Goal: Task Accomplishment & Management: Manage account settings

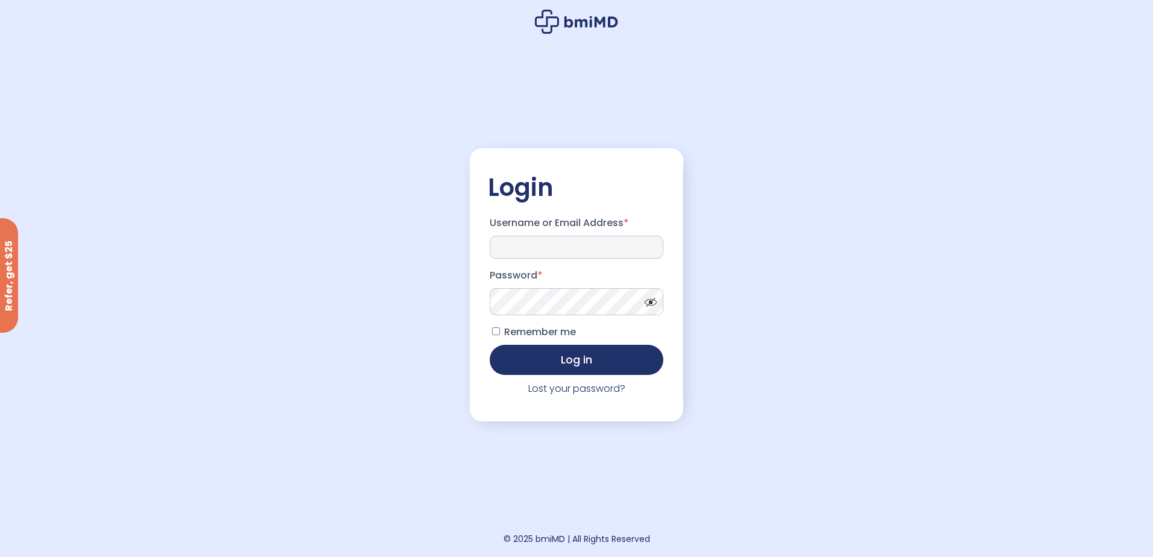
click at [522, 245] on input "Username or Email Address *" at bounding box center [577, 247] width 174 height 23
type input "**********"
click at [490, 345] on button "Log in" at bounding box center [577, 360] width 174 height 30
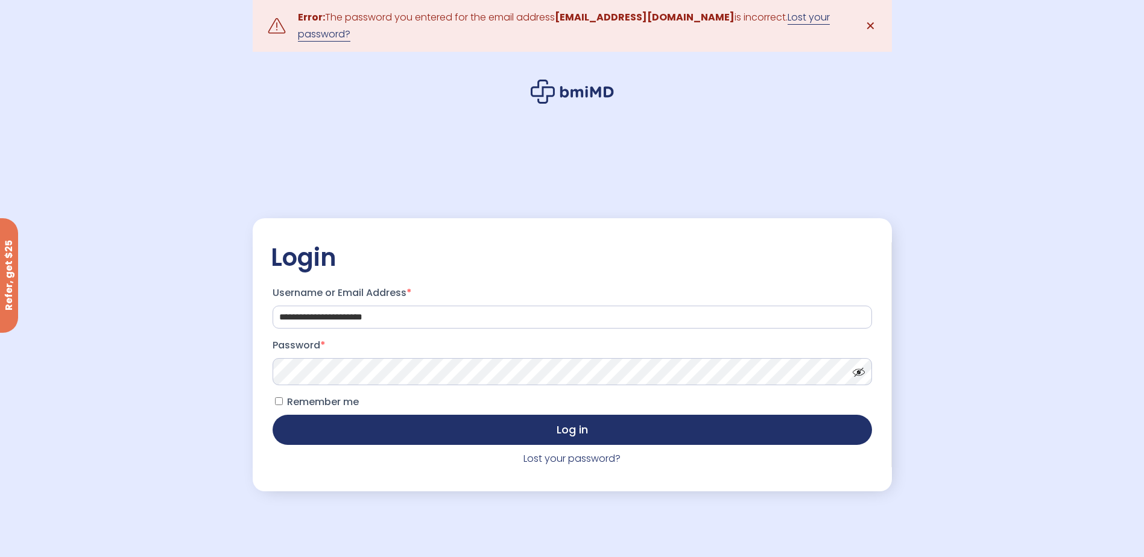
click at [781, 22] on link "Lost your password?" at bounding box center [564, 25] width 532 height 31
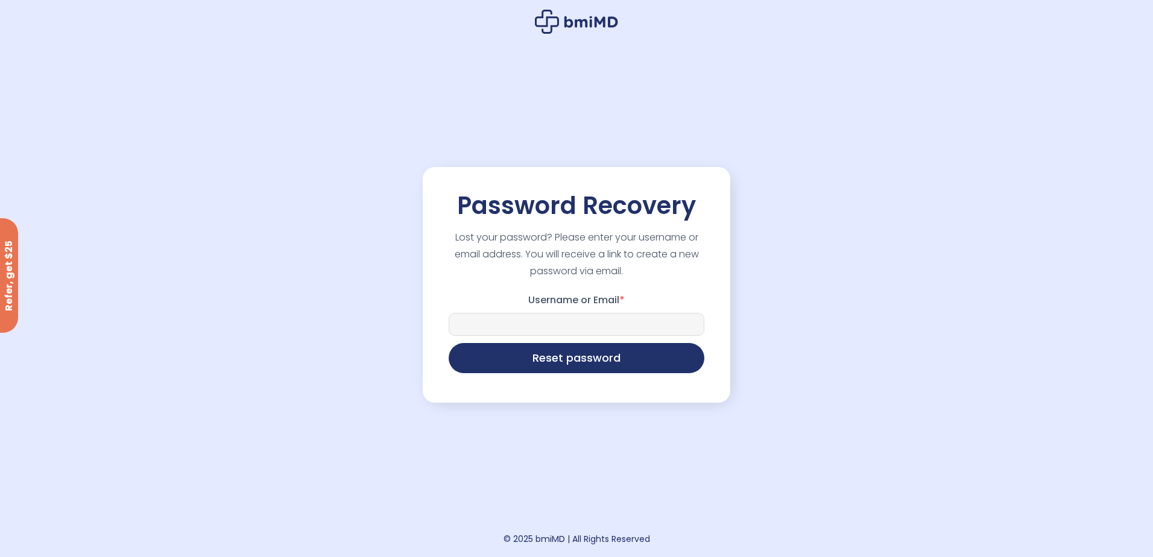
click at [587, 316] on input "Username or Email *" at bounding box center [577, 324] width 256 height 23
type input "**********"
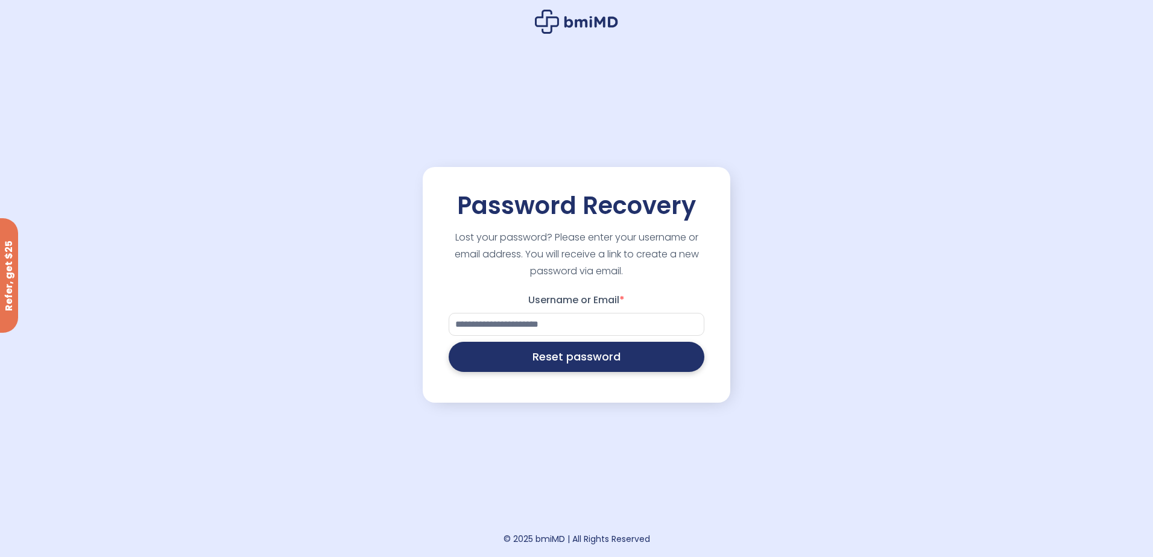
click at [576, 365] on button "Reset password" at bounding box center [577, 357] width 256 height 30
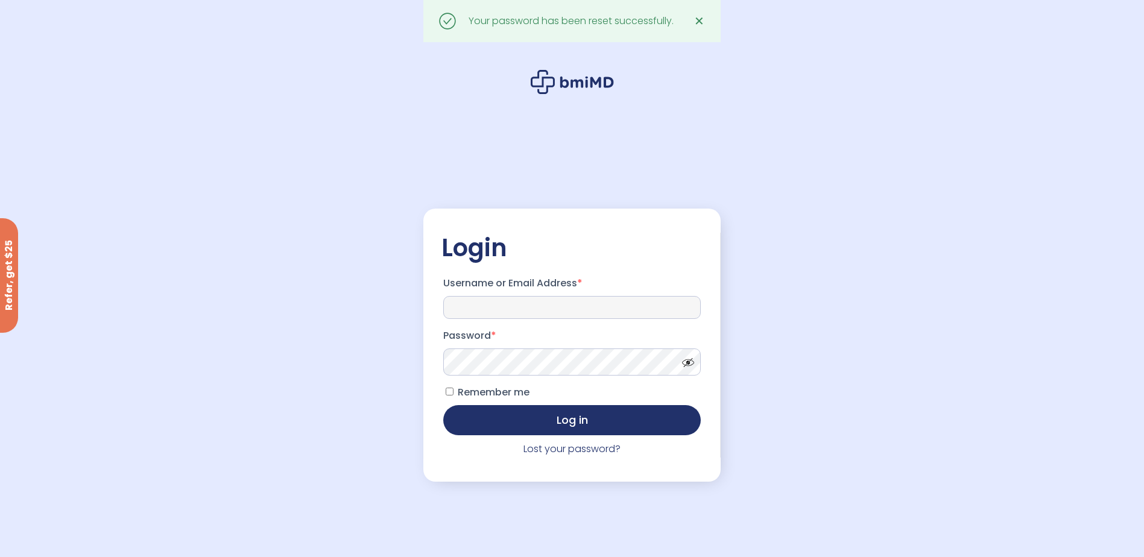
type input "**********"
click at [693, 364] on span at bounding box center [685, 359] width 18 height 9
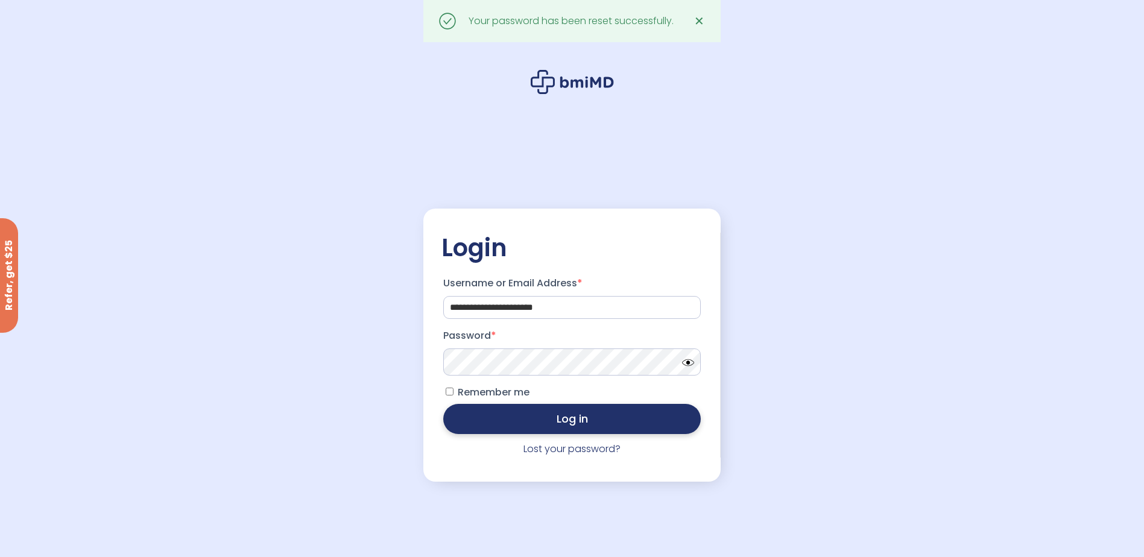
click at [678, 419] on button "Log in" at bounding box center [571, 419] width 257 height 30
click at [514, 418] on button "Log in" at bounding box center [571, 419] width 257 height 30
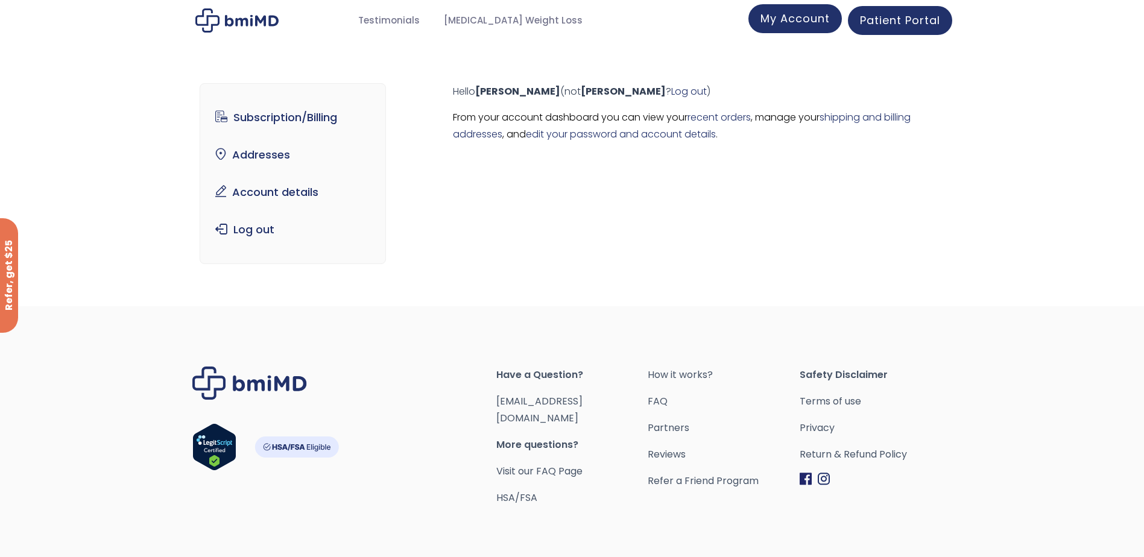
click at [807, 21] on span "My Account" at bounding box center [794, 18] width 69 height 15
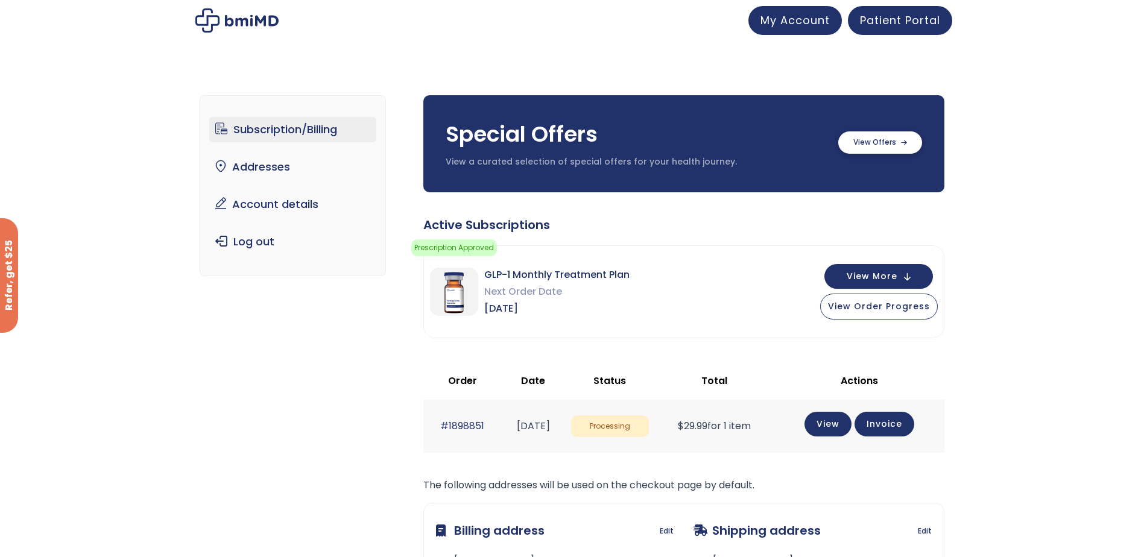
click at [872, 142] on label at bounding box center [880, 142] width 84 height 22
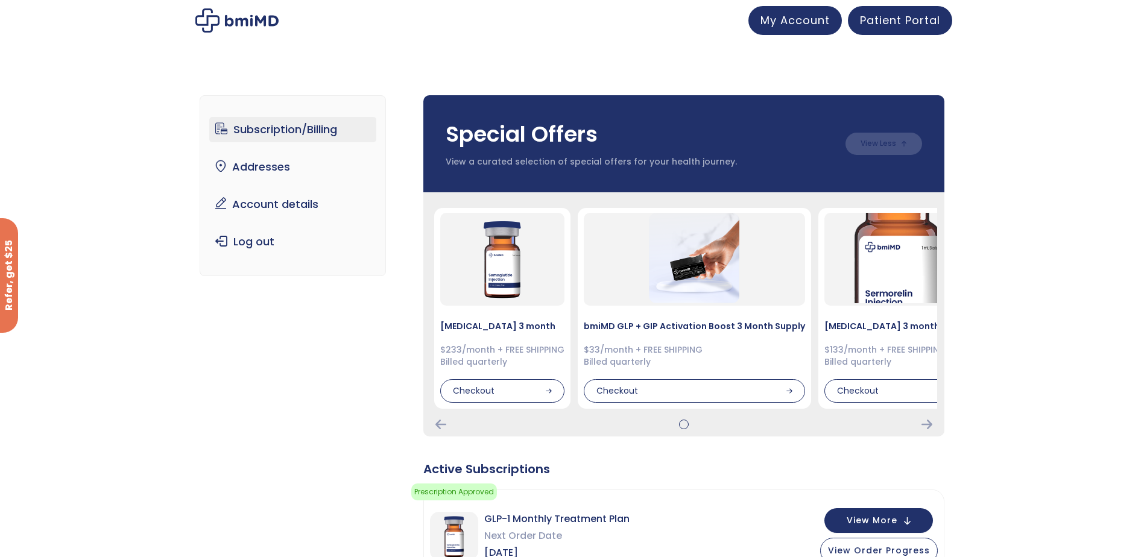
click at [932, 426] on div at bounding box center [684, 425] width 506 height 10
click at [282, 132] on link "Subscription/Billing" at bounding box center [292, 129] width 167 height 25
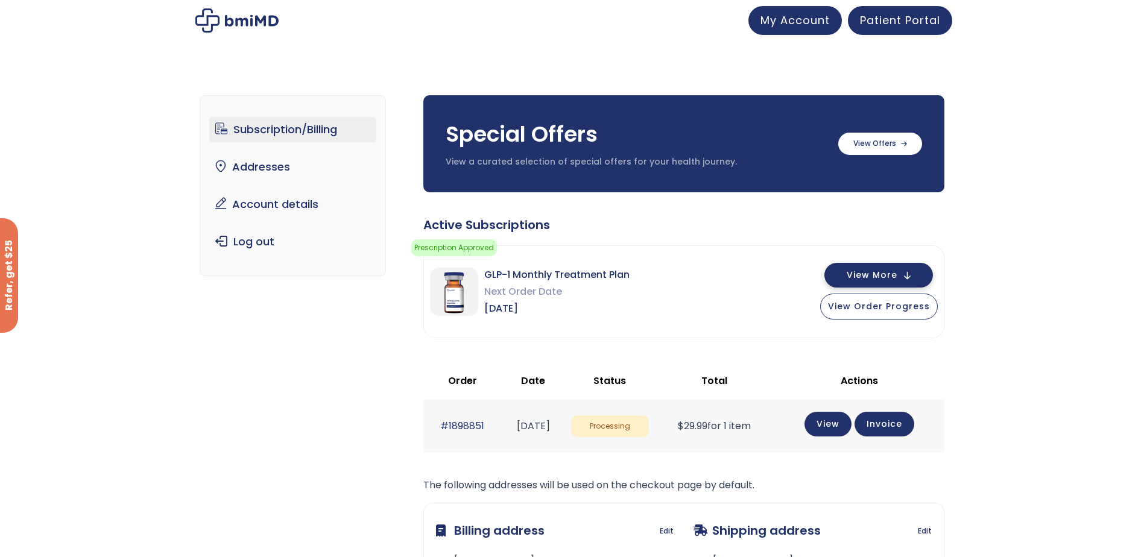
click at [856, 278] on span "View More" at bounding box center [872, 275] width 51 height 8
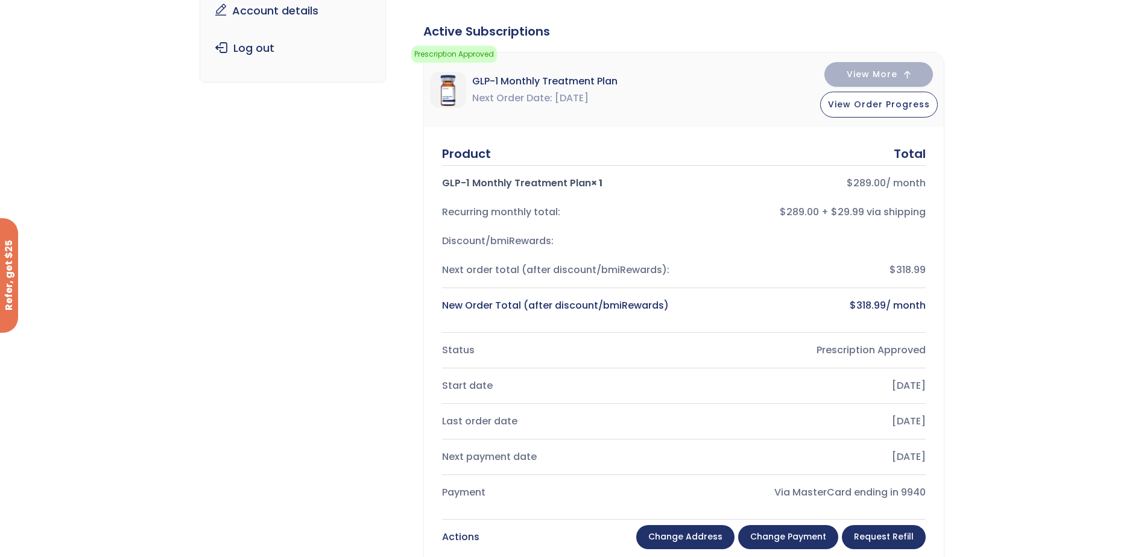
scroll to position [181, 0]
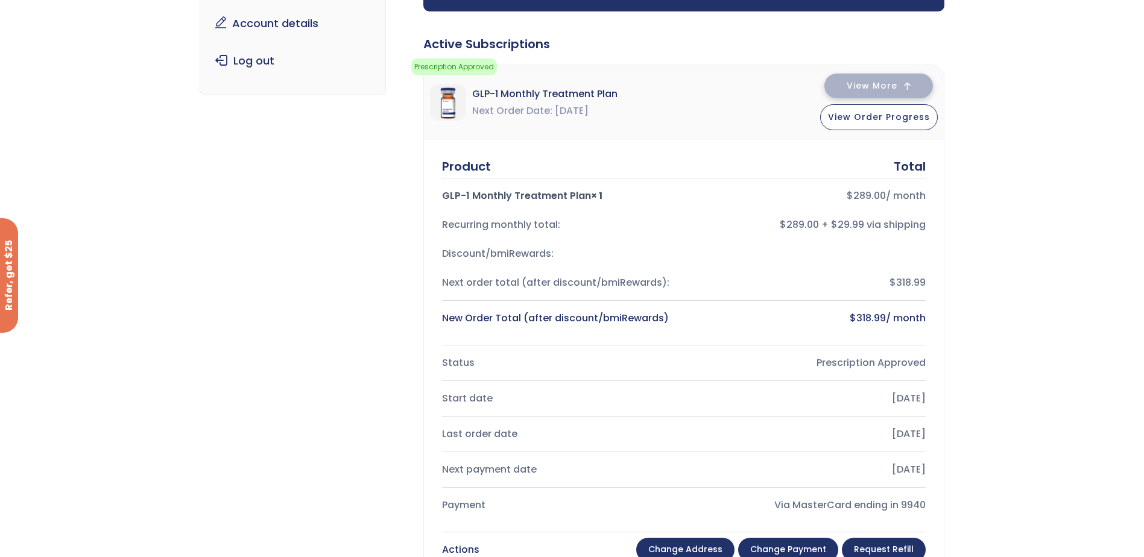
click at [914, 86] on button "View More" at bounding box center [878, 86] width 109 height 25
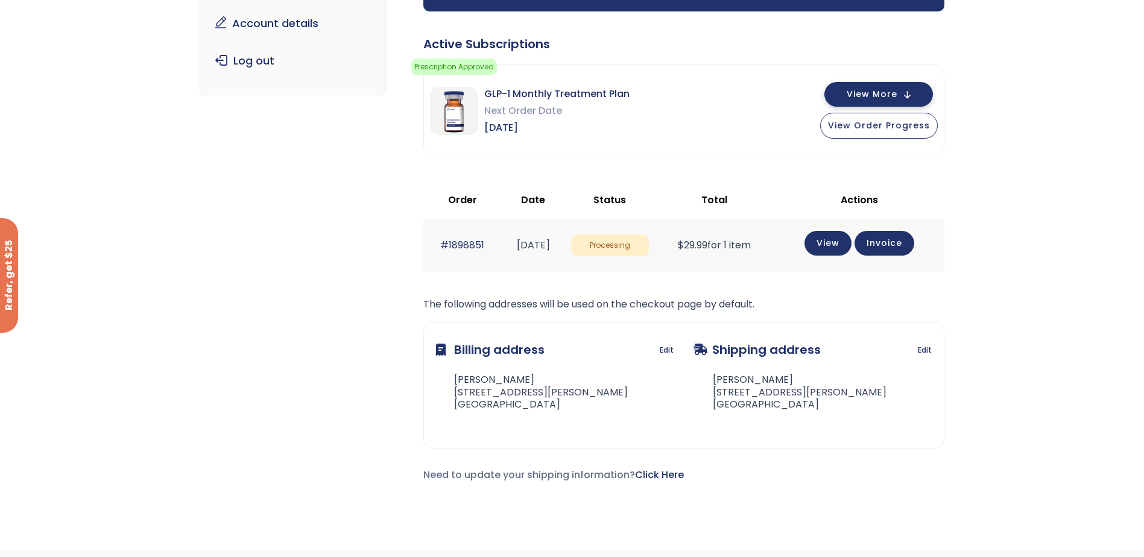
click at [852, 91] on span "View More" at bounding box center [872, 94] width 51 height 8
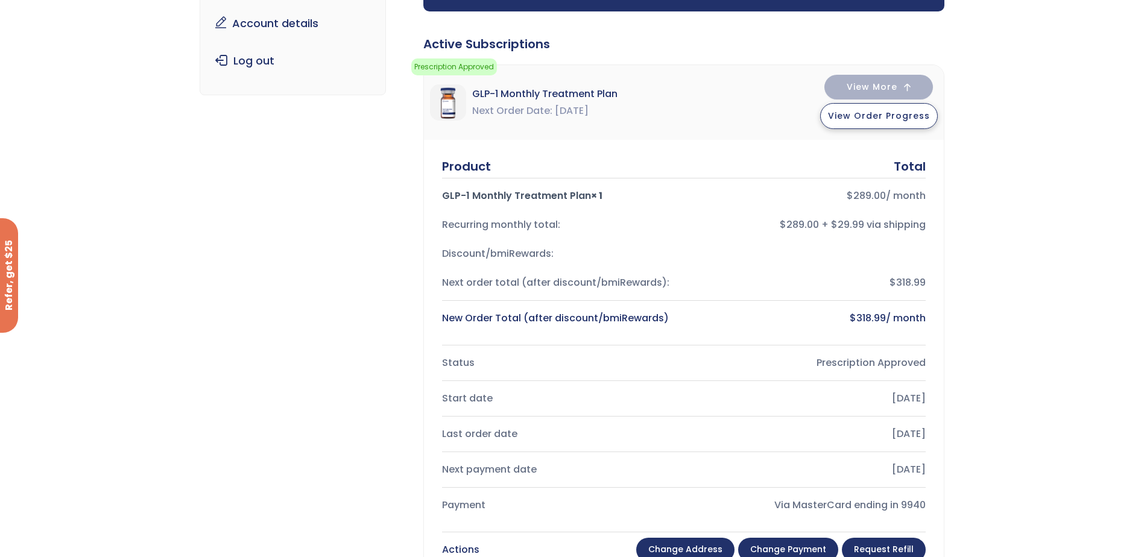
click at [857, 122] on button "View Order Progress" at bounding box center [879, 116] width 118 height 26
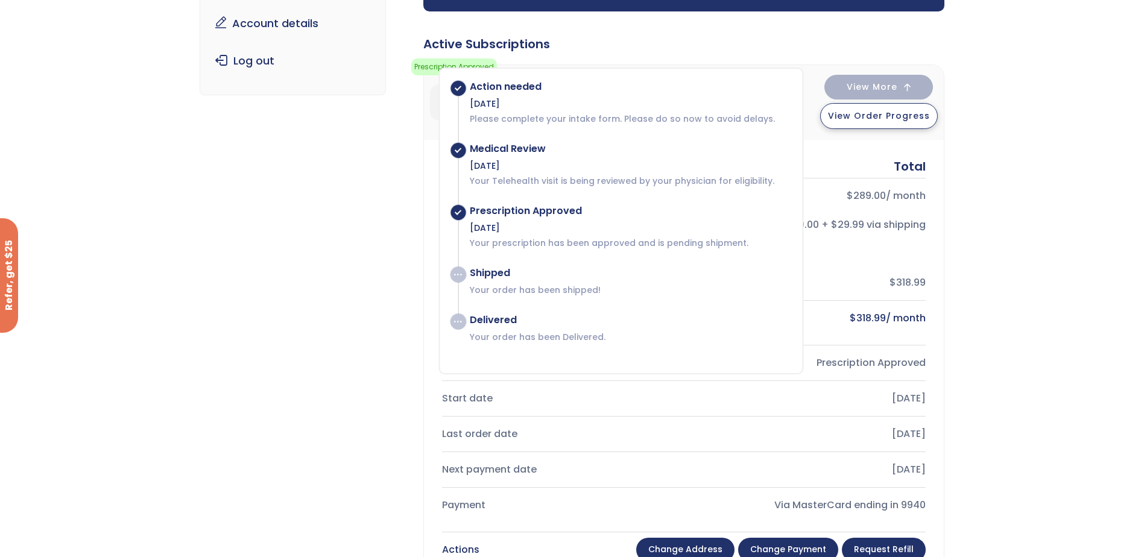
click at [879, 117] on span "View Order Progress" at bounding box center [879, 116] width 102 height 12
click at [994, 92] on div "Subscription/Billing bmiRewards Addresses Account details Submit a Review Log o…" at bounding box center [572, 420] width 1144 height 1061
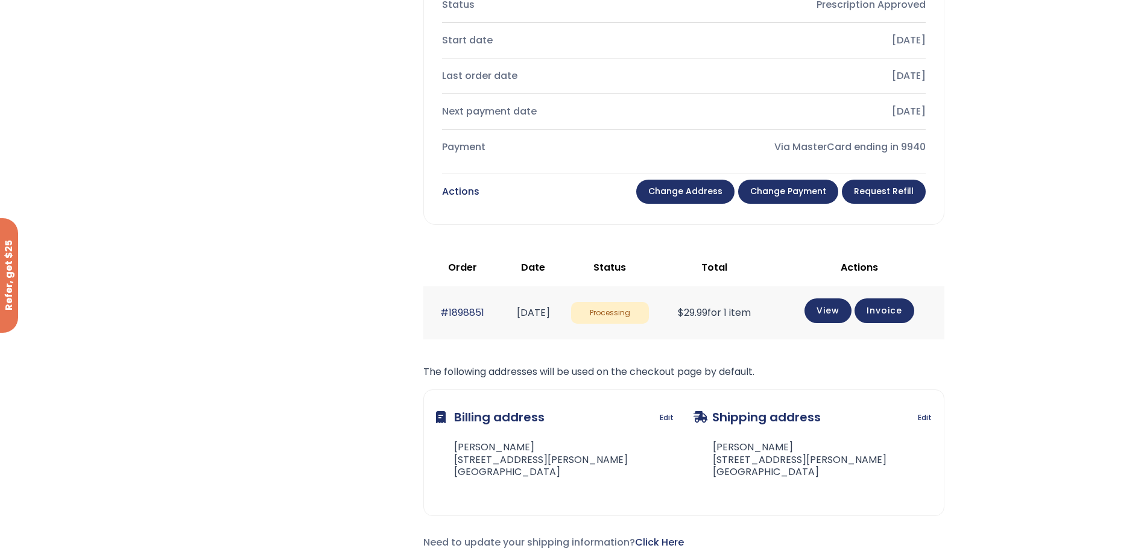
scroll to position [543, 0]
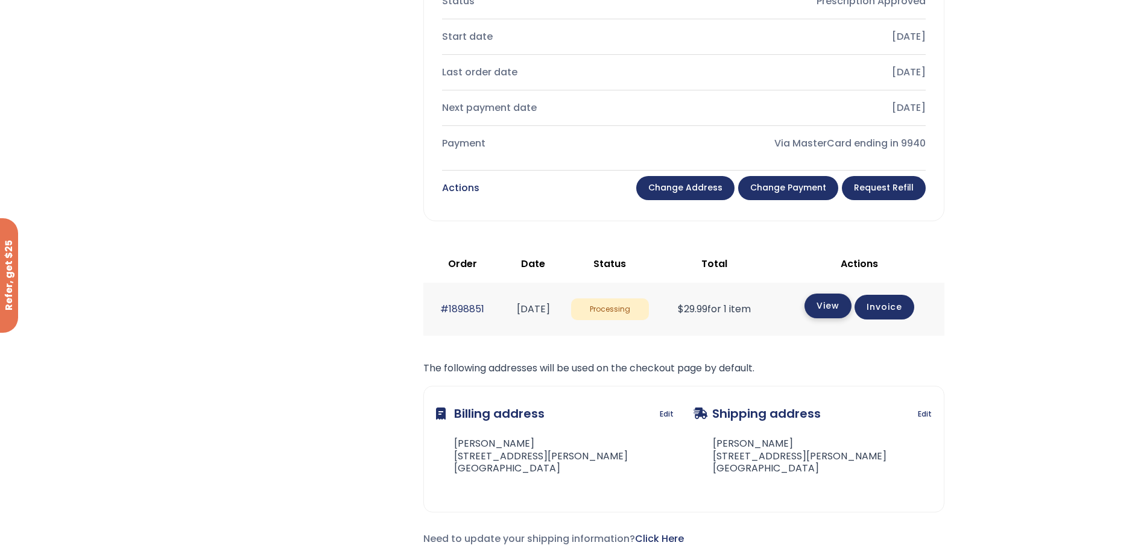
click at [850, 308] on link "View" at bounding box center [827, 306] width 47 height 25
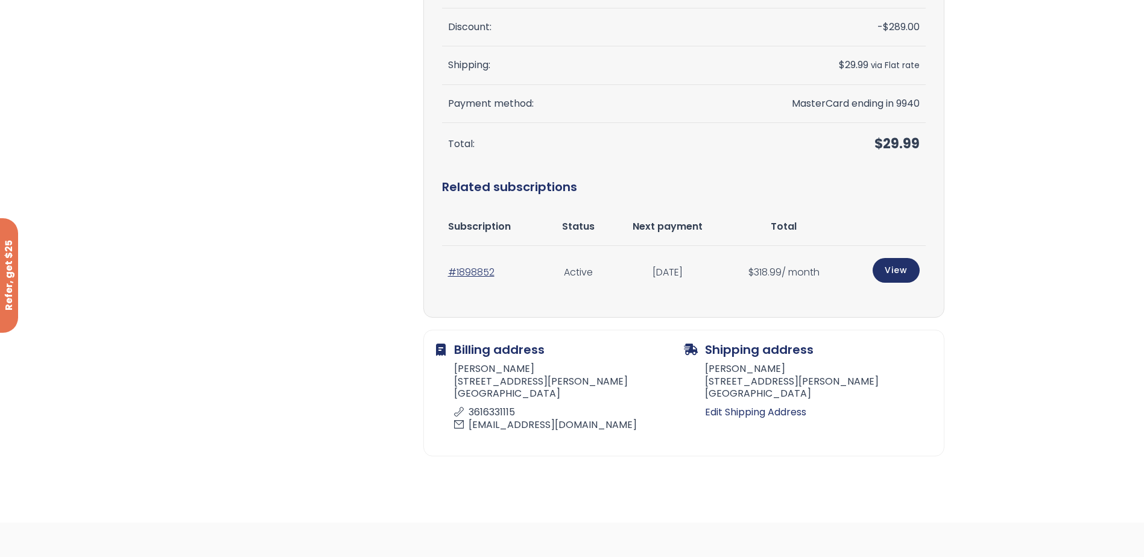
scroll to position [301, 0]
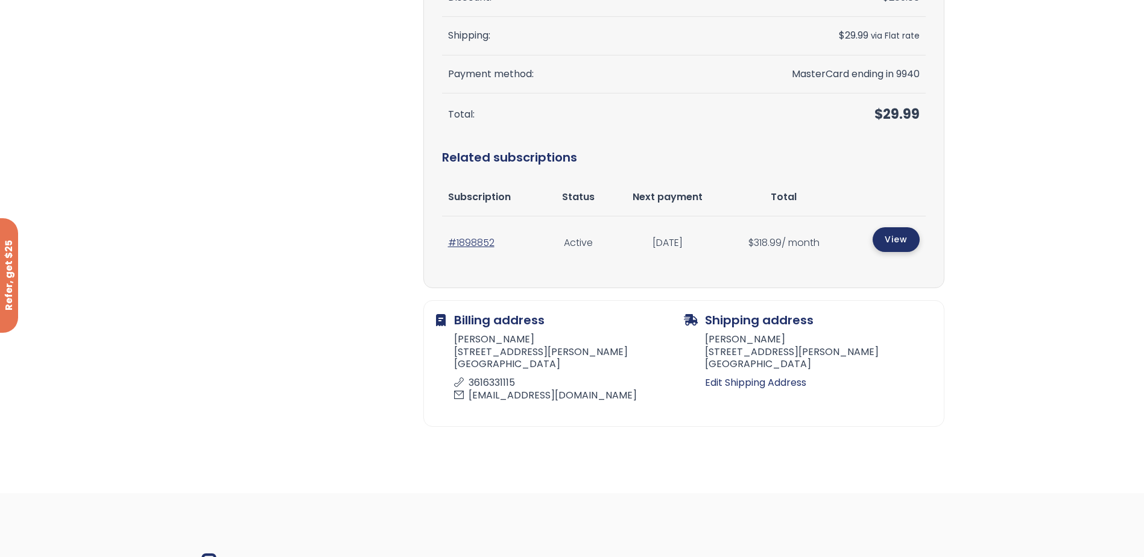
click at [898, 233] on link "View" at bounding box center [896, 239] width 47 height 25
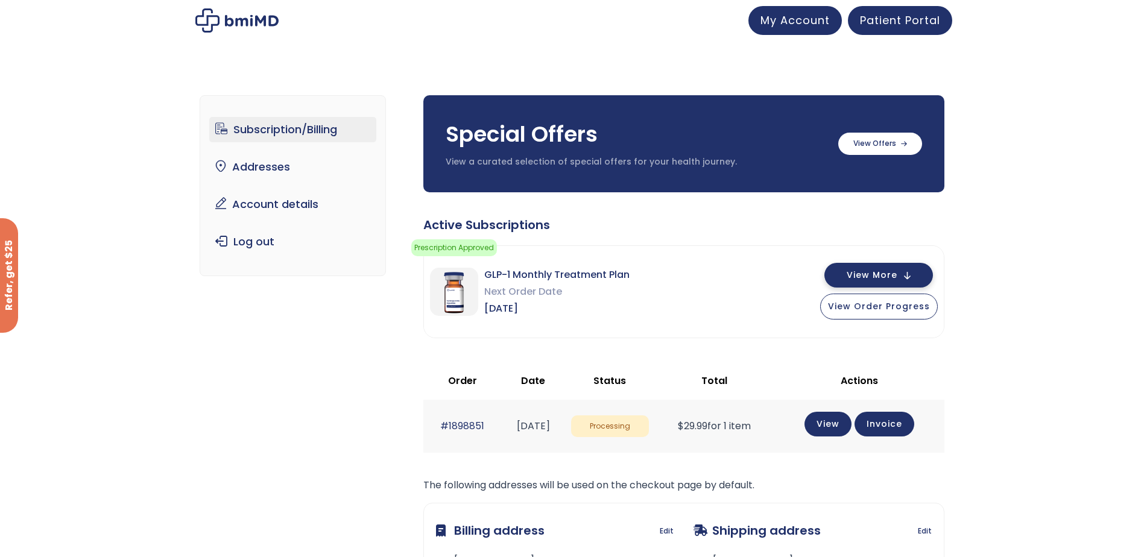
click at [895, 276] on span "View More" at bounding box center [872, 275] width 51 height 8
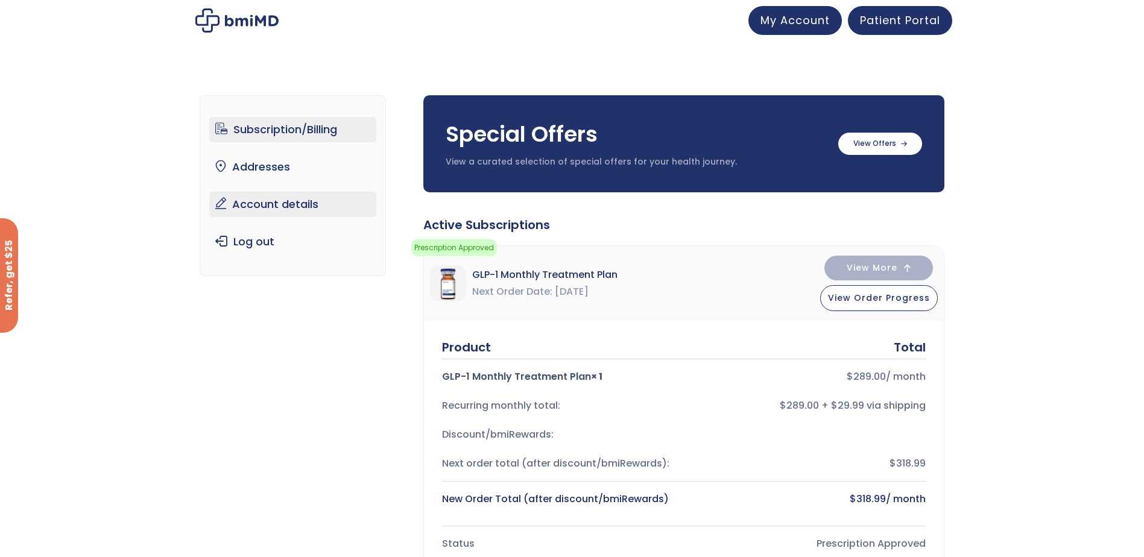
click at [217, 205] on link "Account details" at bounding box center [292, 204] width 167 height 25
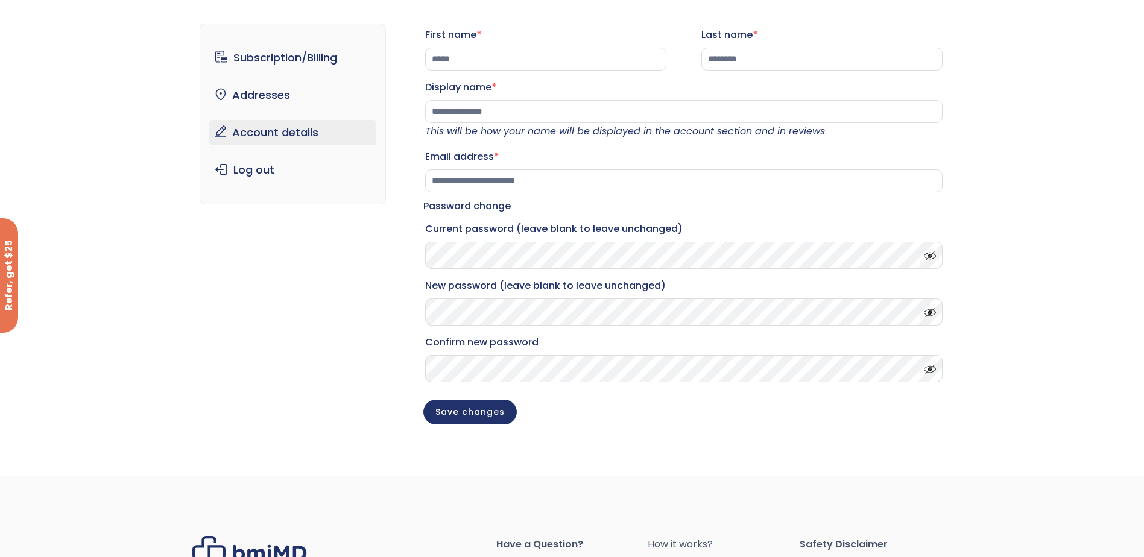
scroll to position [60, 0]
click at [263, 91] on link "Addresses" at bounding box center [292, 94] width 167 height 25
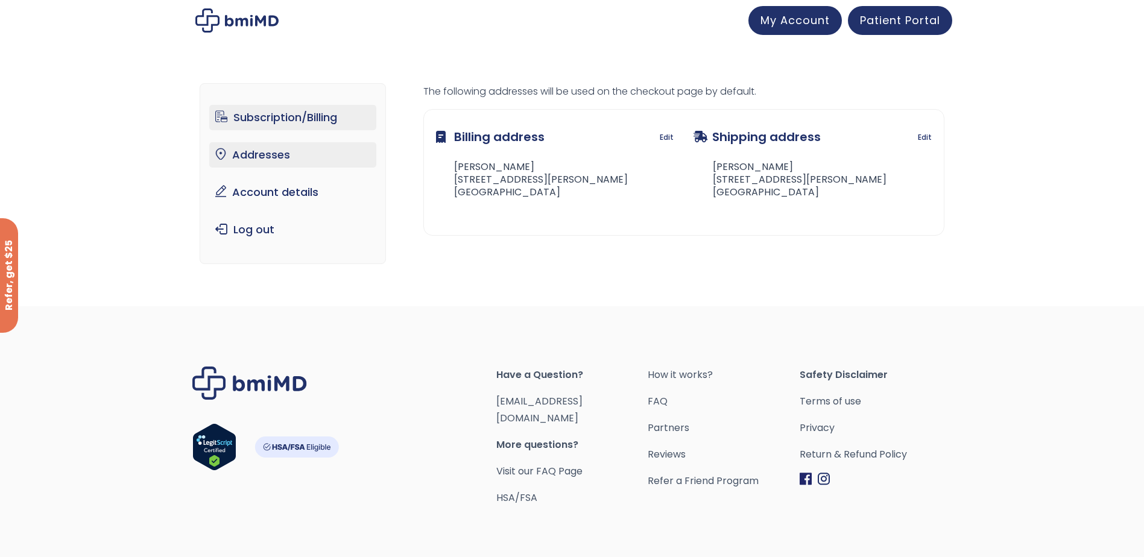
click at [302, 120] on link "Subscription/Billing" at bounding box center [292, 117] width 167 height 25
